Goal: Register for event/course

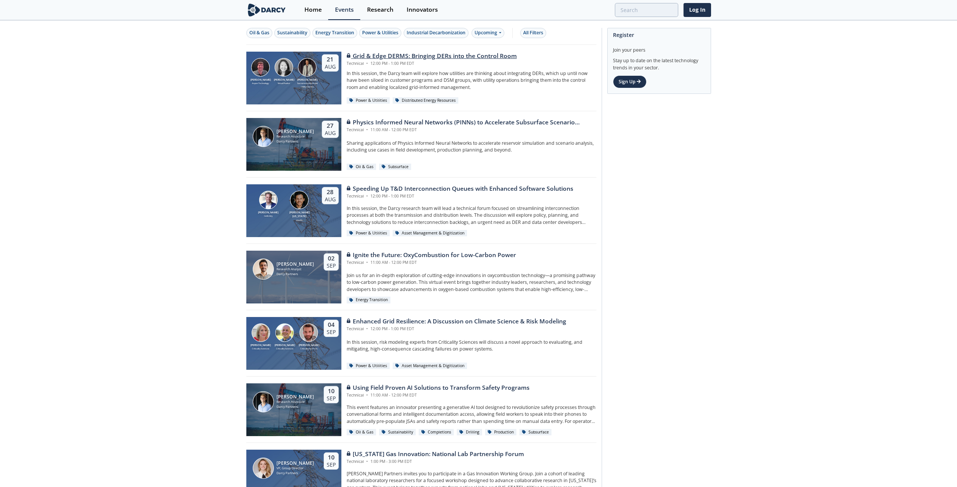
click at [432, 55] on div "Grid & Edge DERMS: Bringing DERs into the Control Room" at bounding box center [432, 56] width 170 height 9
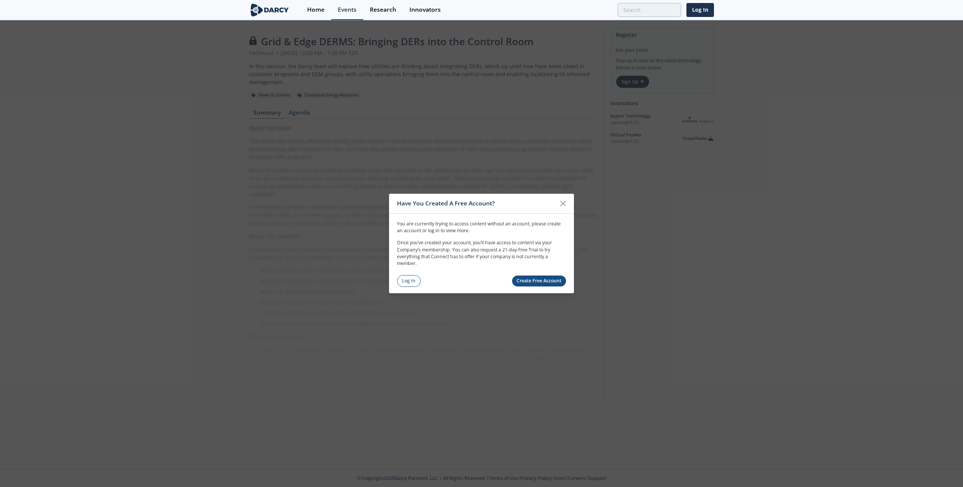
click at [531, 281] on link "Create Free Account" at bounding box center [539, 281] width 54 height 11
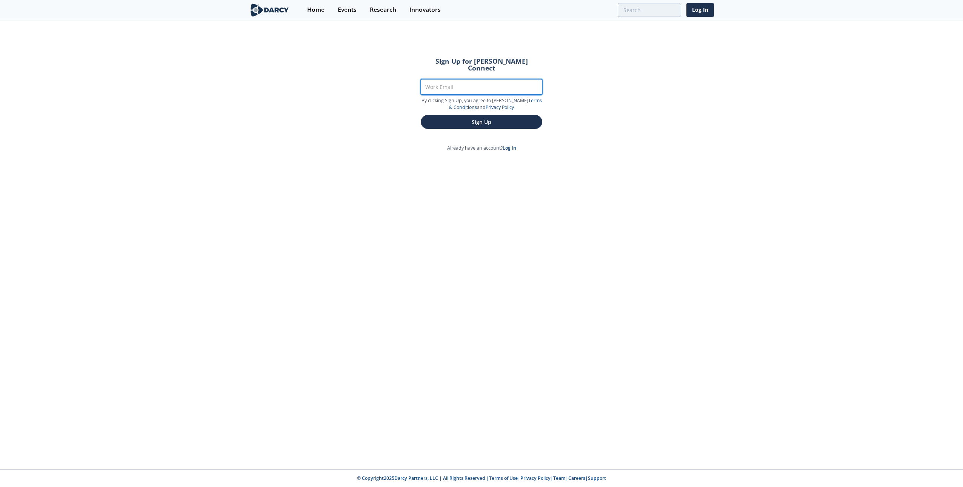
click at [482, 81] on input "Work Email" at bounding box center [481, 86] width 121 height 15
type input "[EMAIL_ADDRESS][DOMAIN_NAME]"
click at [471, 118] on button "Sign Up" at bounding box center [481, 122] width 121 height 14
click at [444, 117] on button "Sign Up" at bounding box center [481, 122] width 121 height 14
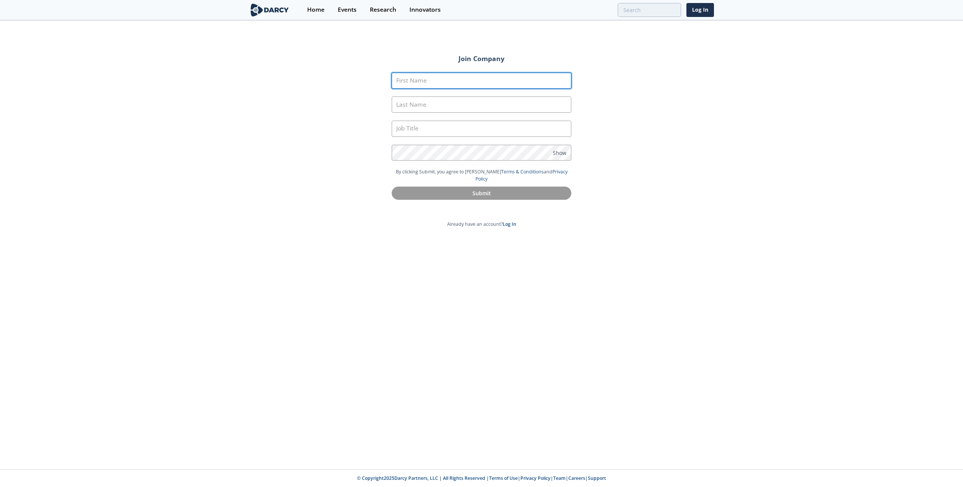
click at [419, 80] on input "First Name" at bounding box center [482, 81] width 180 height 16
type input "Roman"
type input "[PERSON_NAME]"
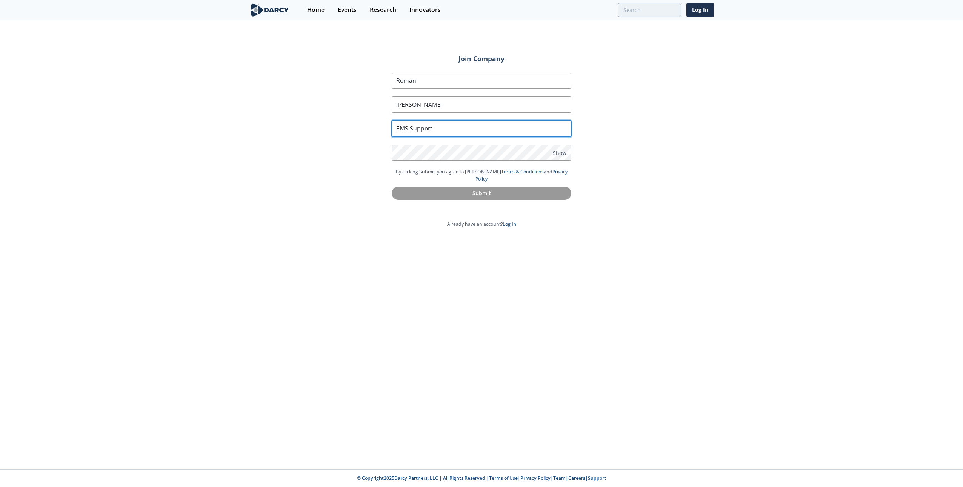
type input "EMS Support"
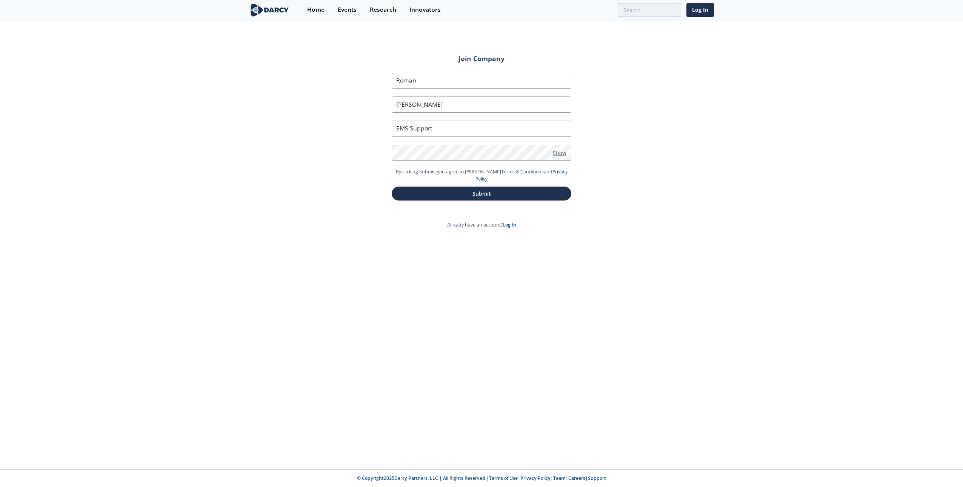
click at [561, 152] on span "Show" at bounding box center [560, 153] width 14 height 8
click at [504, 188] on button "Submit" at bounding box center [482, 194] width 180 height 14
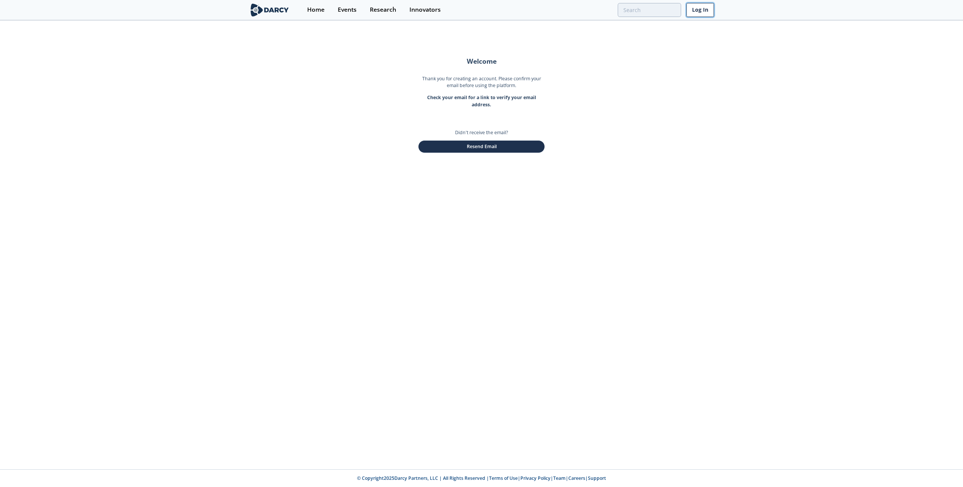
click at [707, 12] on link "Log In" at bounding box center [700, 10] width 28 height 14
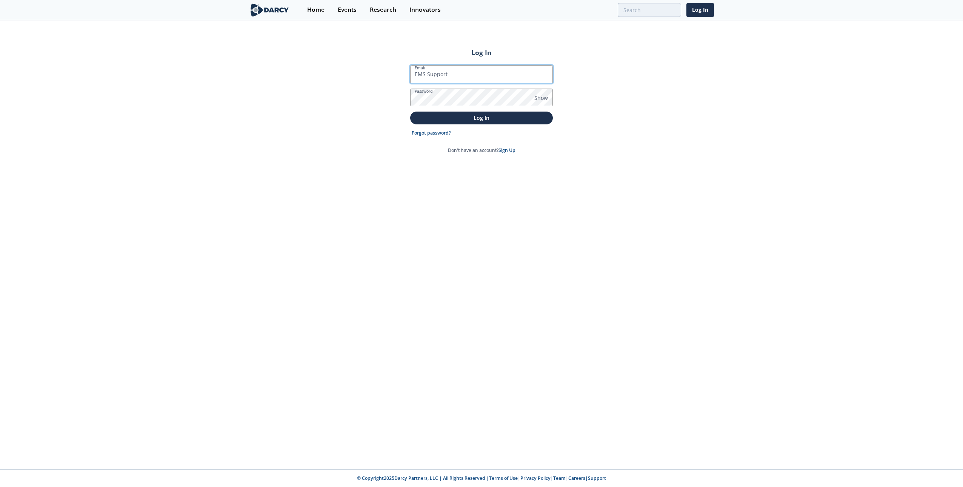
click at [454, 75] on input "EMS Support" at bounding box center [481, 74] width 143 height 18
click at [638, 93] on div "Log In Email EMS Support Password Show Log In Forgot password? Don't have an ac…" at bounding box center [481, 245] width 963 height 449
drag, startPoint x: 465, startPoint y: 78, endPoint x: 375, endPoint y: 78, distance: 89.8
click at [375, 78] on div "Log In Email EMS Support Password Show Log In Forgot password? Don't have an ac…" at bounding box center [481, 245] width 963 height 449
type input "[EMAIL_ADDRESS][DOMAIN_NAME]"
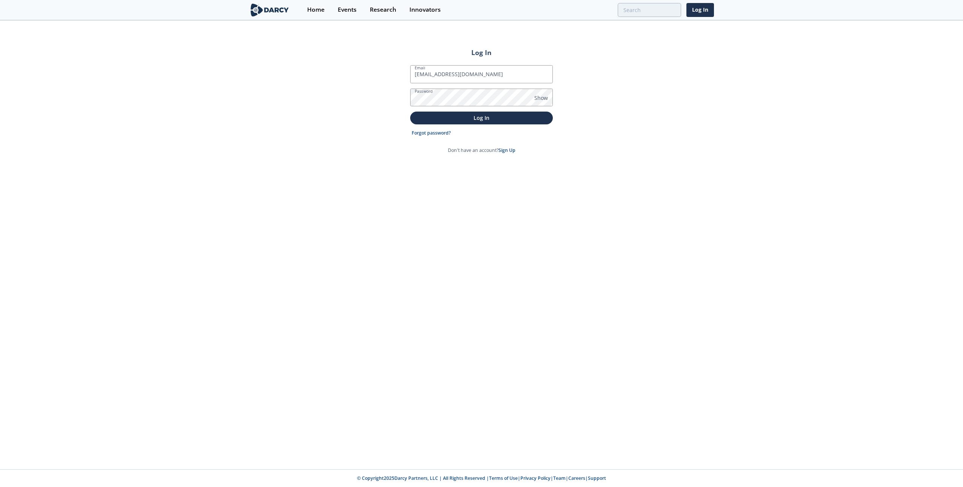
click at [662, 126] on div "Log In Email [EMAIL_ADDRESS][DOMAIN_NAME] Password Show Log In Forgot password?…" at bounding box center [481, 245] width 963 height 449
click at [374, 95] on div "Log In Email [EMAIL_ADDRESS][DOMAIN_NAME] Password Show Log In Forgot password?…" at bounding box center [481, 245] width 963 height 449
click at [415, 117] on button "Log In" at bounding box center [481, 118] width 143 height 12
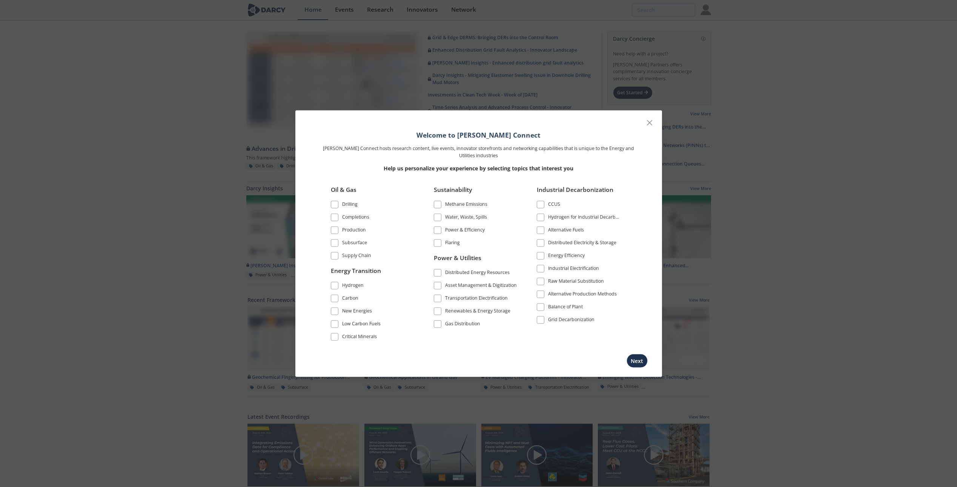
click at [439, 272] on span at bounding box center [437, 272] width 5 height 5
click at [637, 361] on button "Next" at bounding box center [637, 361] width 21 height 14
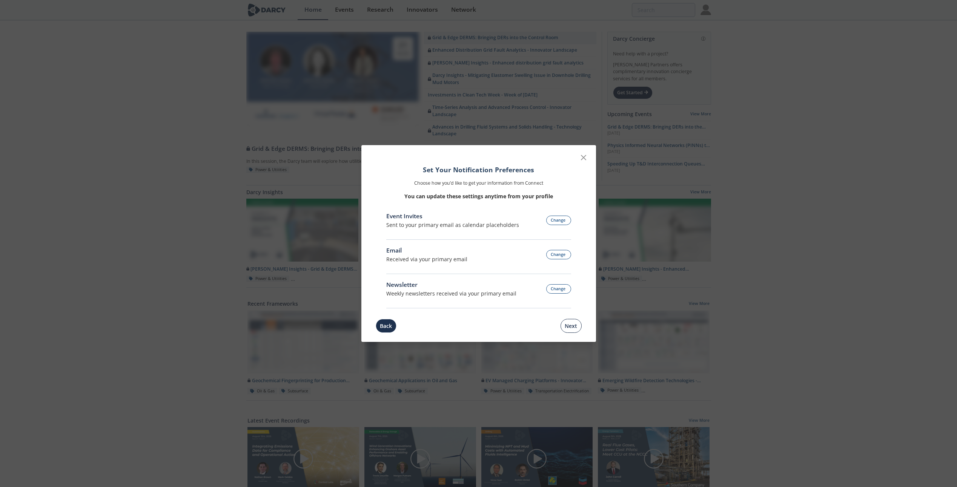
click at [566, 326] on button "Next" at bounding box center [571, 326] width 21 height 14
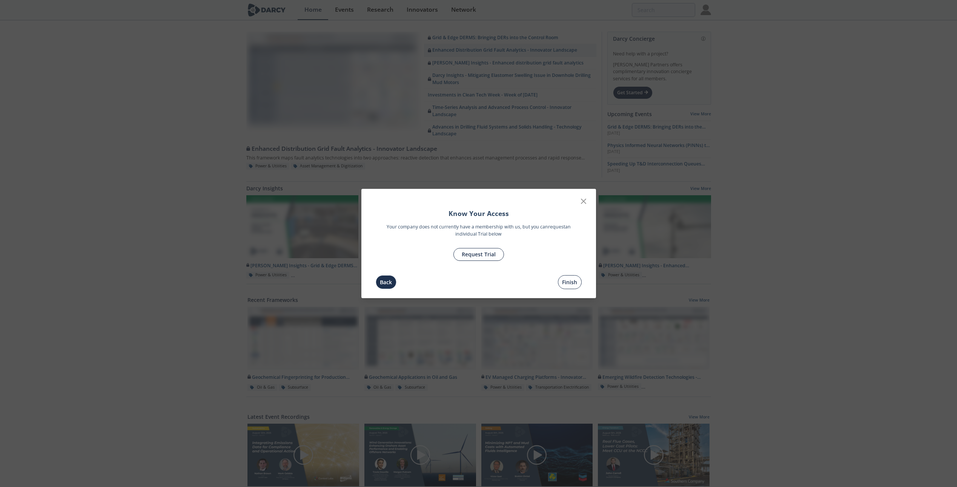
click at [565, 283] on button "Finish" at bounding box center [570, 282] width 24 height 14
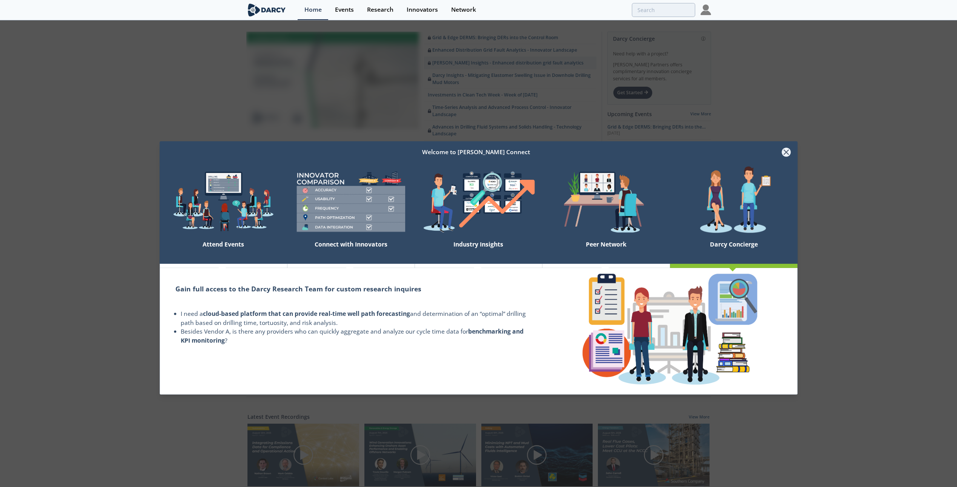
click at [789, 152] on icon at bounding box center [786, 152] width 9 height 9
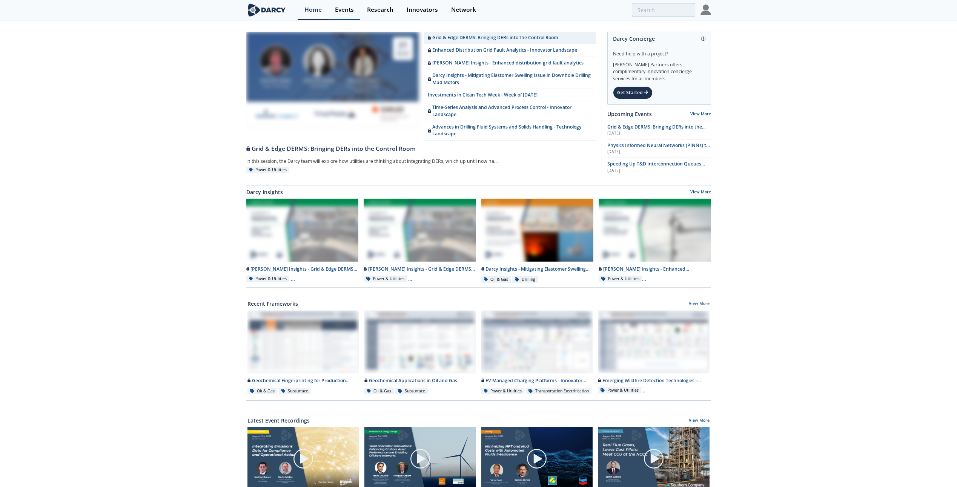
click at [343, 11] on div "Events" at bounding box center [344, 10] width 19 height 6
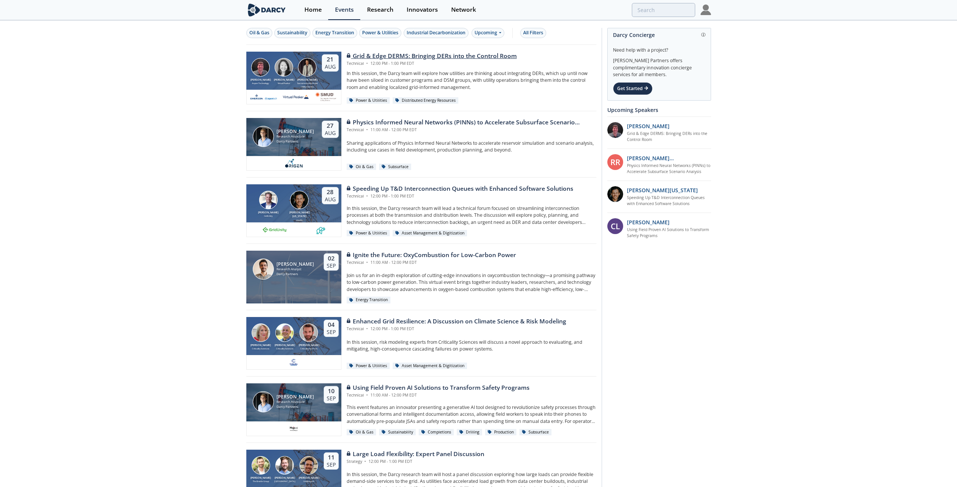
click at [406, 55] on div "Grid & Edge DERMS: Bringing DERs into the Control Room" at bounding box center [432, 56] width 170 height 9
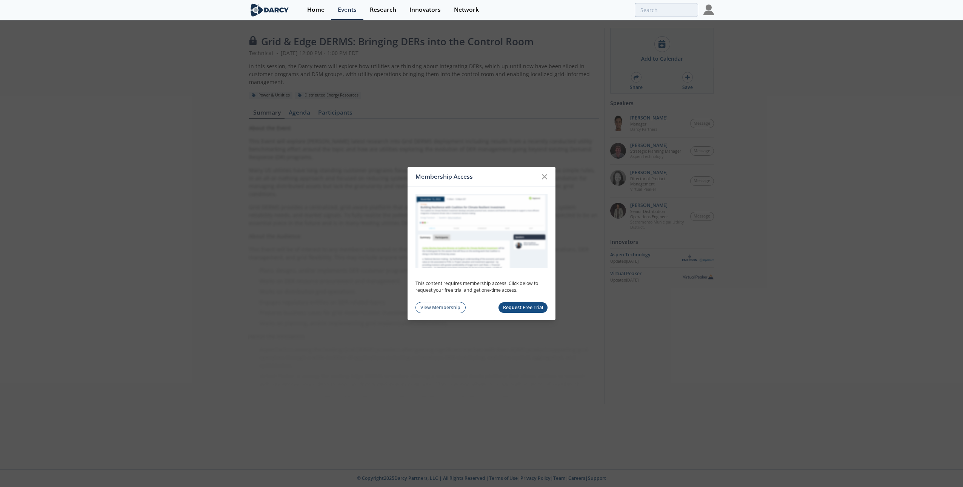
click at [513, 307] on button "Request Free Trial" at bounding box center [522, 308] width 49 height 11
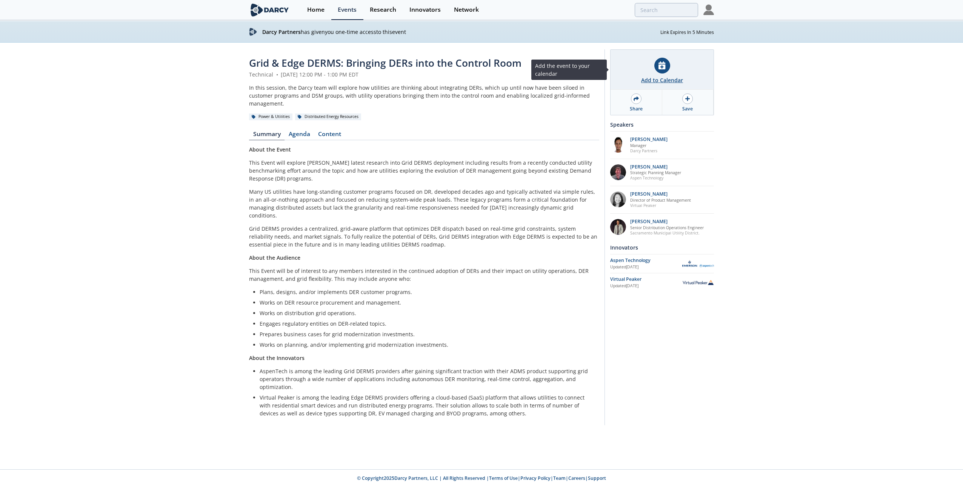
click at [662, 80] on div "Add to Calendar" at bounding box center [662, 80] width 42 height 8
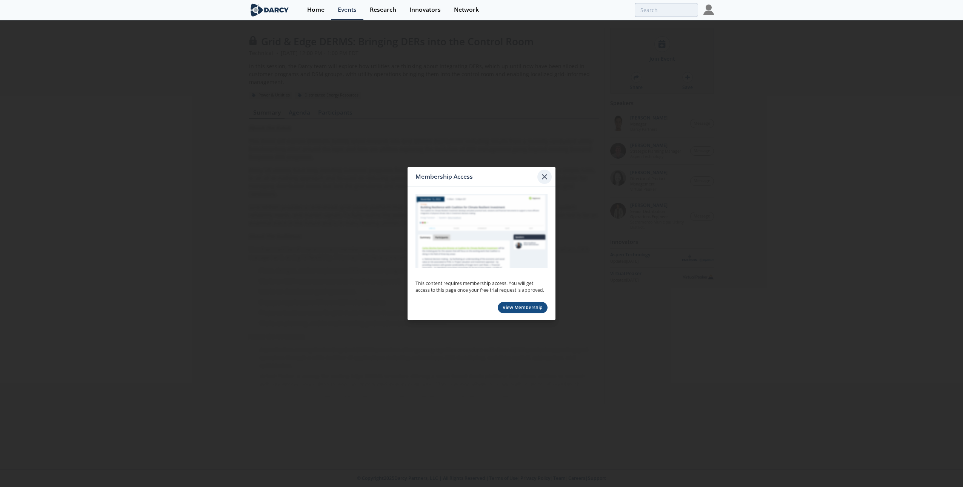
click at [543, 178] on icon at bounding box center [544, 177] width 5 height 5
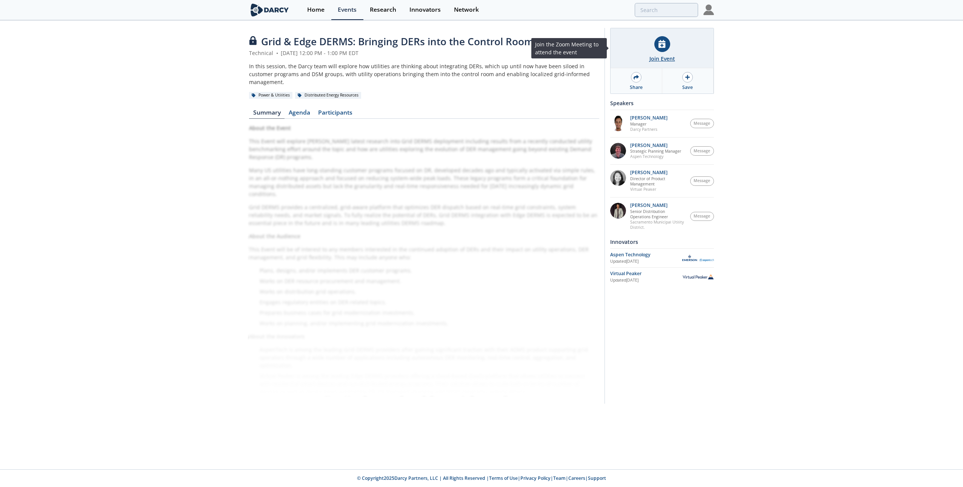
click at [663, 57] on div "Join Event" at bounding box center [662, 59] width 26 height 8
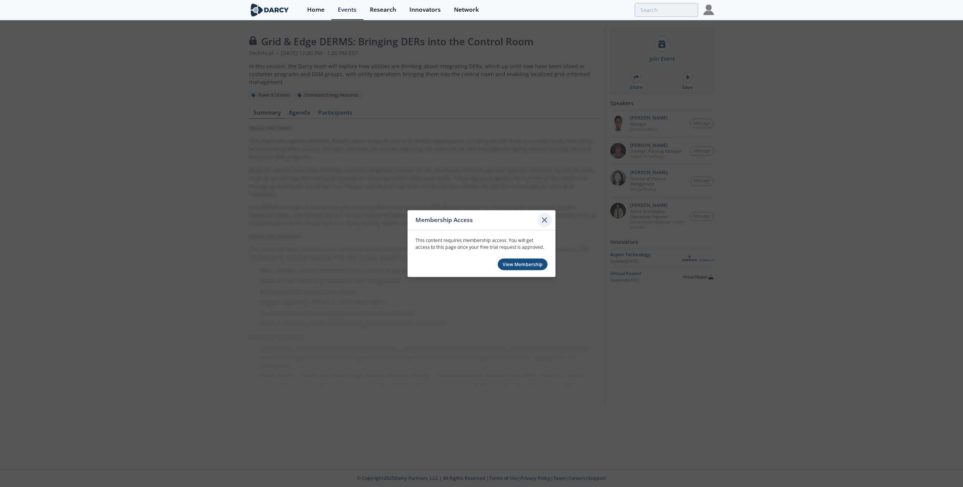
click at [546, 218] on icon at bounding box center [544, 220] width 9 height 9
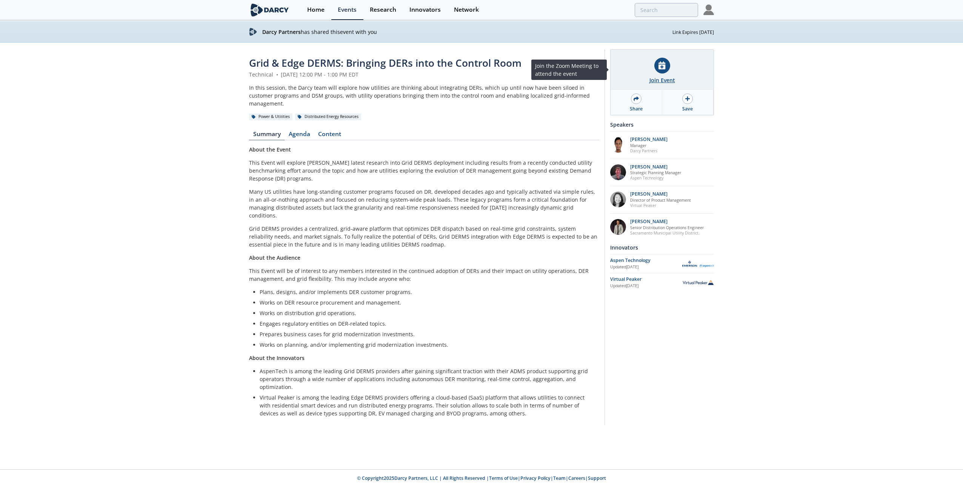
click at [661, 70] on div at bounding box center [662, 66] width 16 height 16
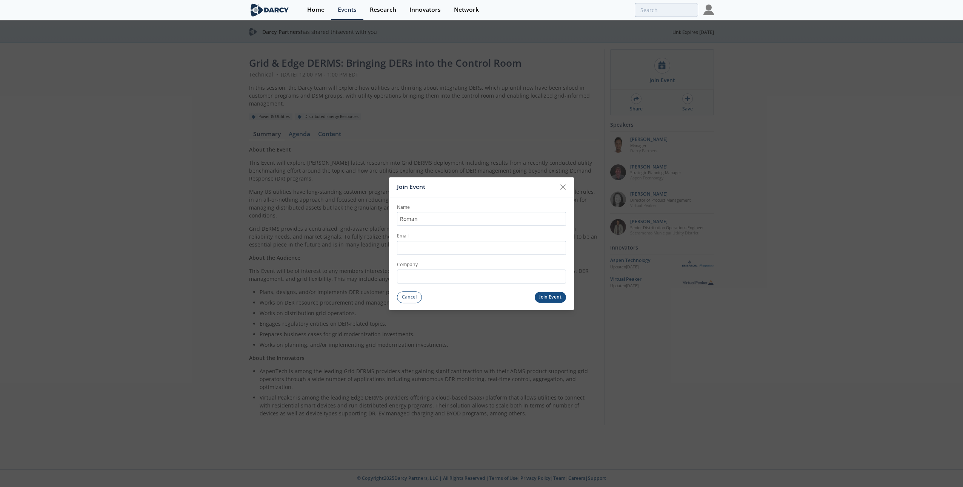
type input "Roman"
type input "G"
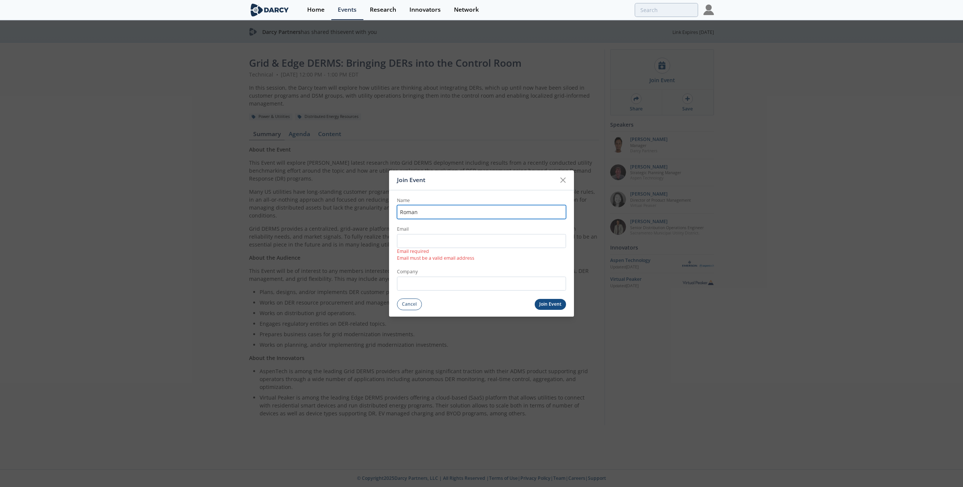
click at [463, 215] on input "Roman" at bounding box center [481, 212] width 169 height 14
type input "Roman Gaines"
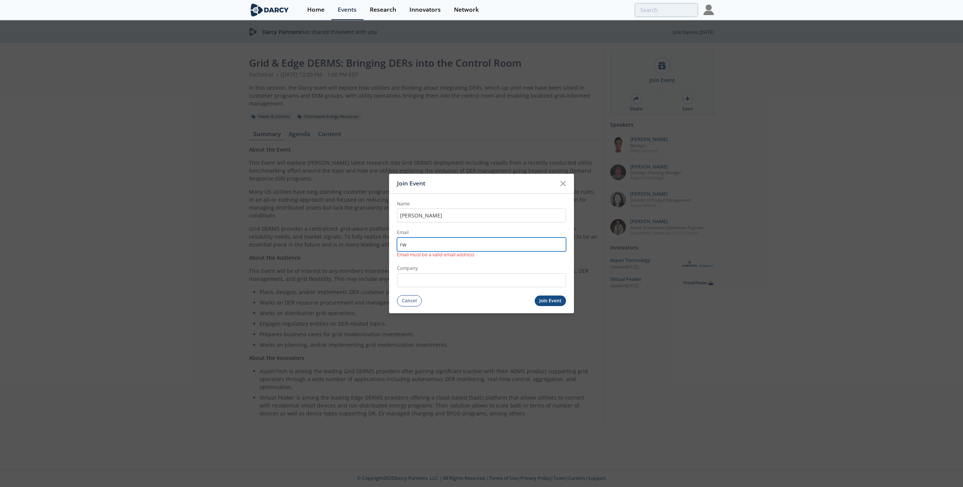
type input "[EMAIL_ADDRESS][DOMAIN_NAME]"
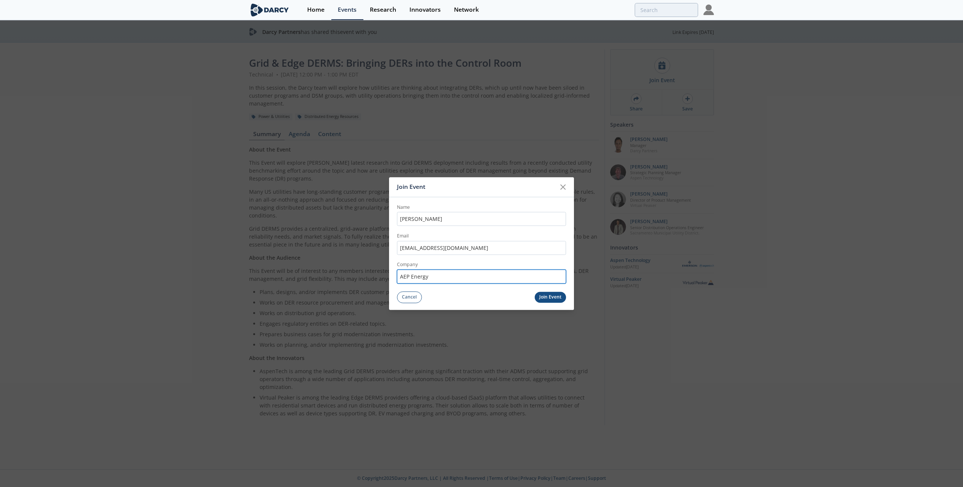
click at [435, 278] on input "AEP Energy" at bounding box center [481, 277] width 169 height 14
drag, startPoint x: 453, startPoint y: 279, endPoint x: 412, endPoint y: 278, distance: 41.5
click at [411, 277] on input "AEP Energy" at bounding box center [481, 277] width 169 height 14
type input "AEP"
click at [543, 298] on button "Join Event" at bounding box center [551, 297] width 32 height 11
